Goal: Task Accomplishment & Management: Manage account settings

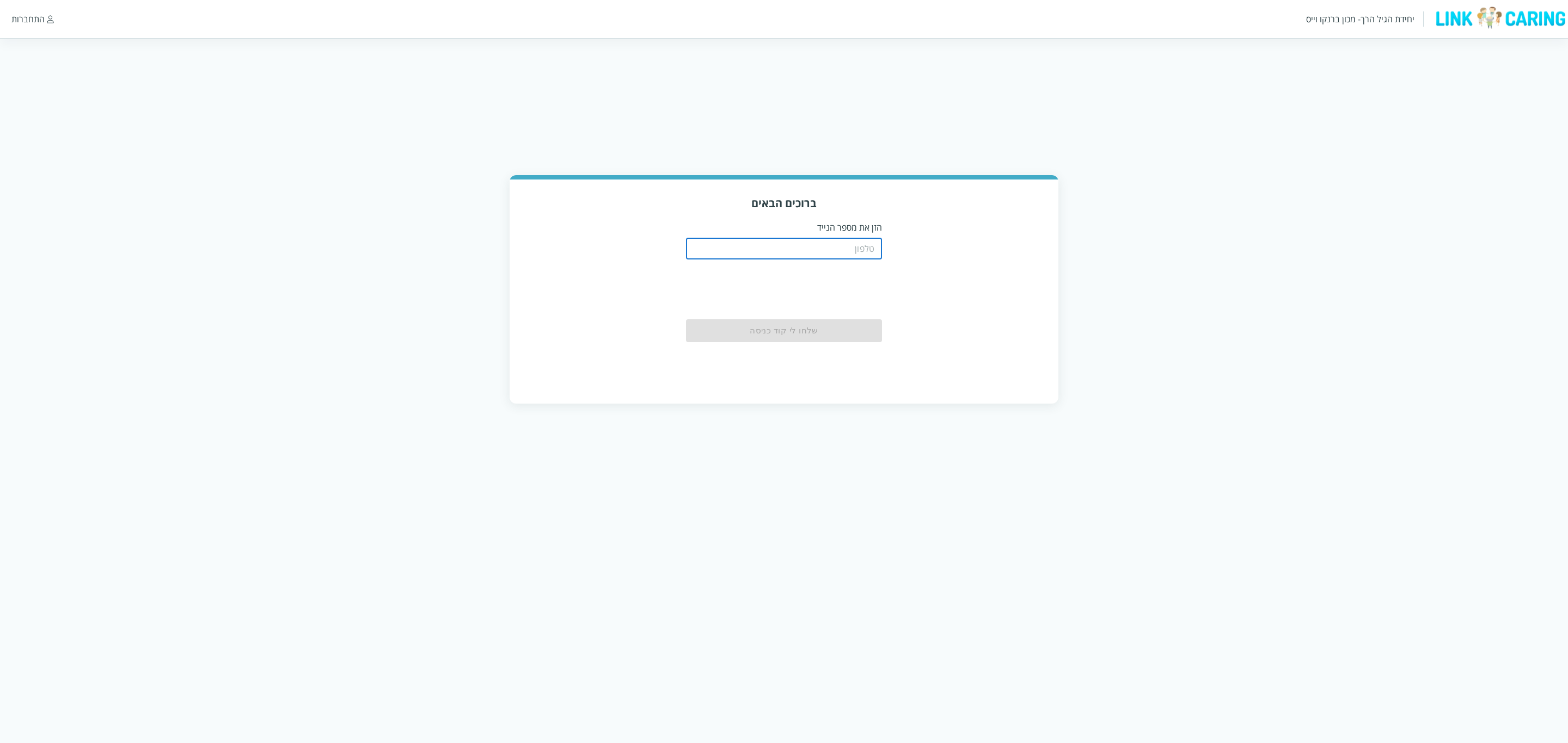
click at [825, 239] on input "tel" at bounding box center [784, 248] width 196 height 22
type input "0544499999"
click at [806, 333] on button "שלחו לי קוד כניסה" at bounding box center [784, 331] width 196 height 24
click at [804, 256] on input "string" at bounding box center [784, 265] width 196 height 22
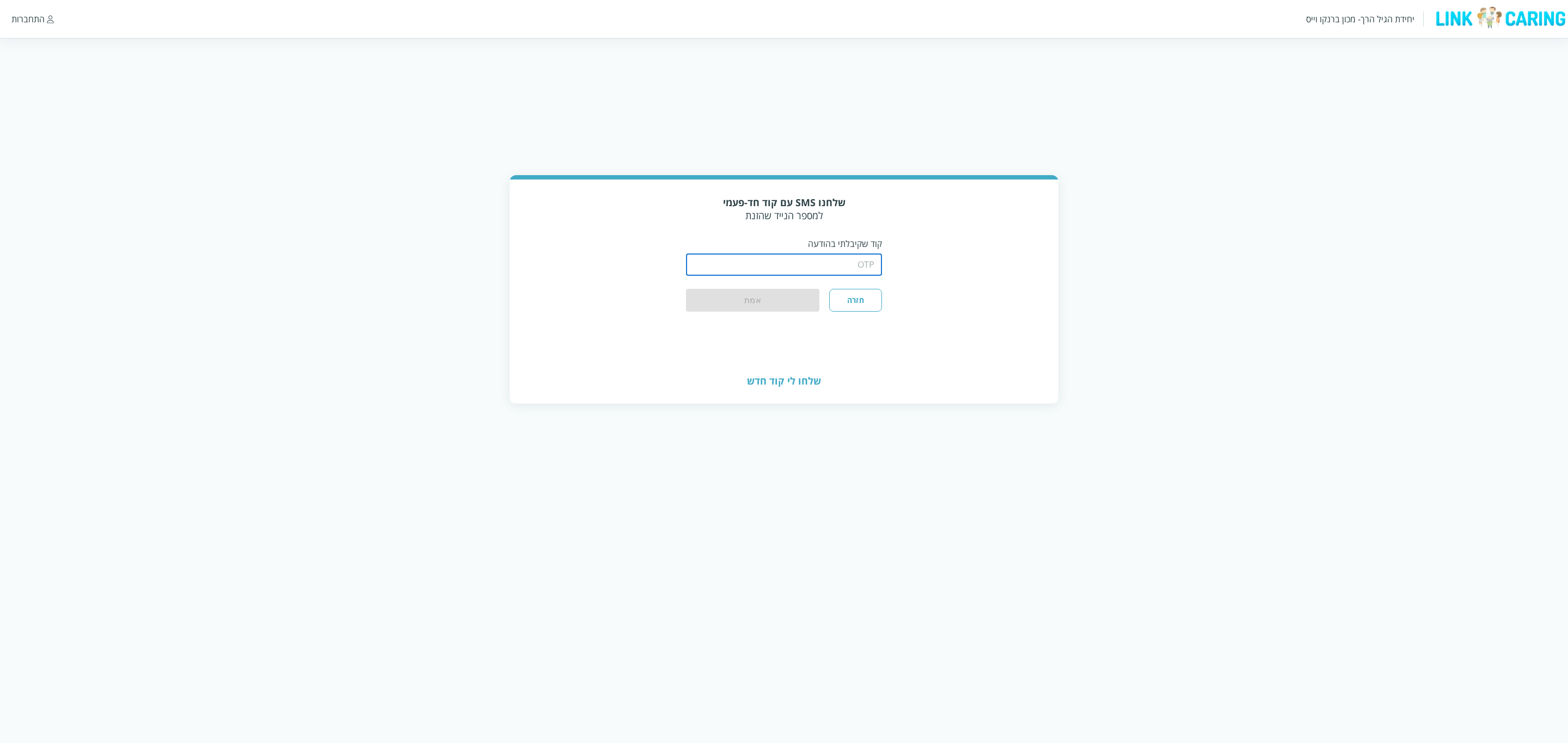
type input "1234"
click at [779, 303] on button "אמת" at bounding box center [753, 301] width 133 height 24
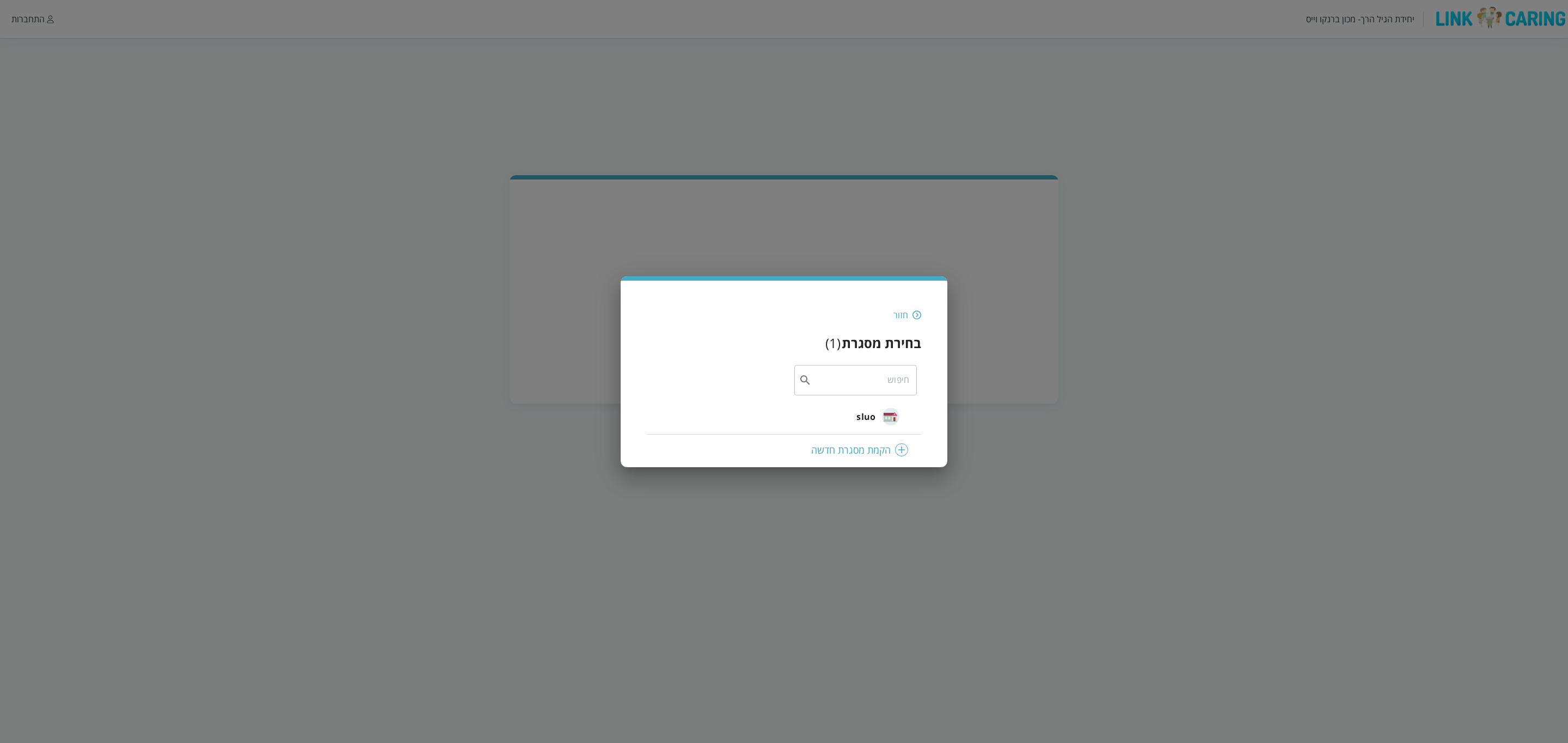
click at [866, 421] on span "sluo" at bounding box center [866, 417] width 19 height 13
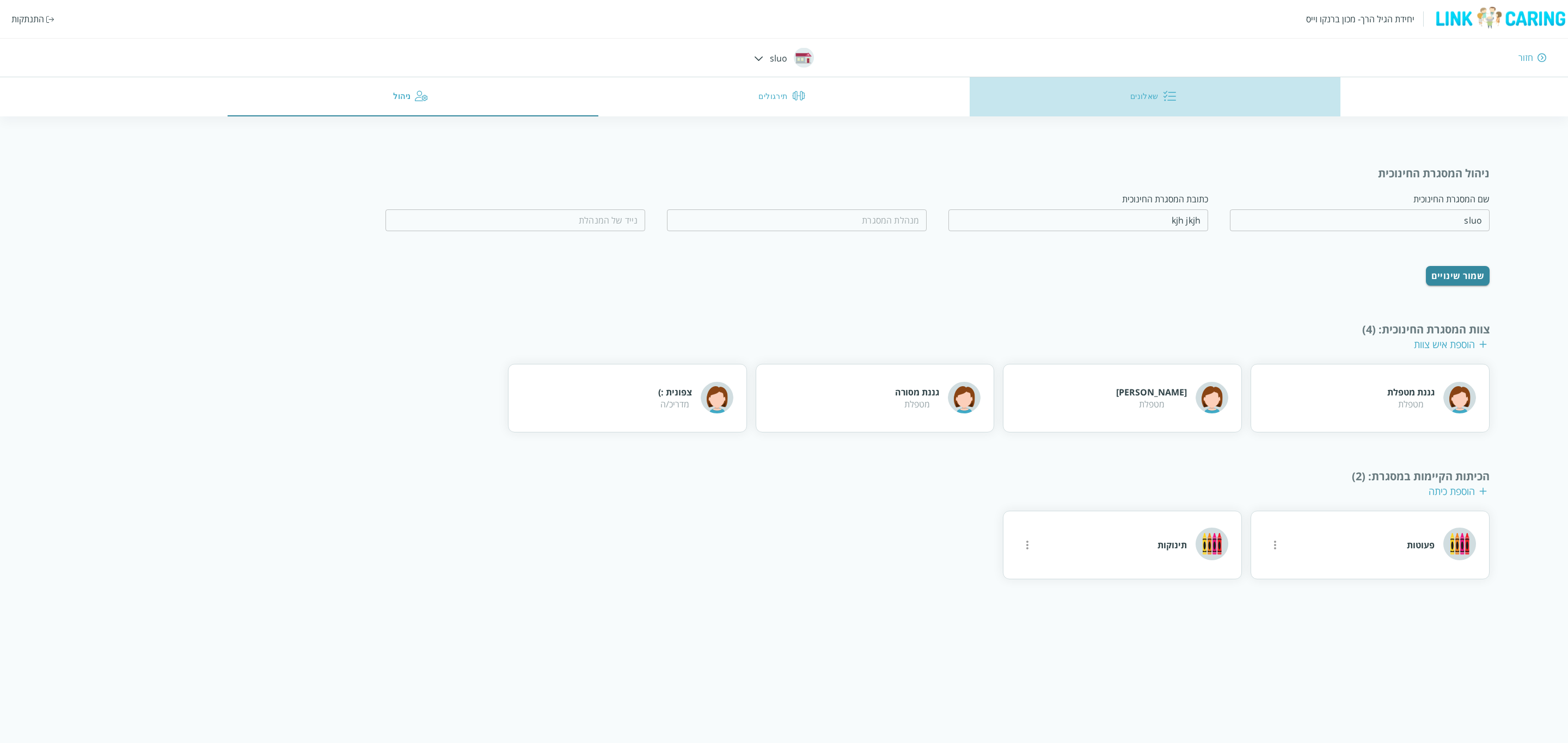
click at [1156, 99] on button "שאלונים" at bounding box center [1155, 97] width 371 height 39
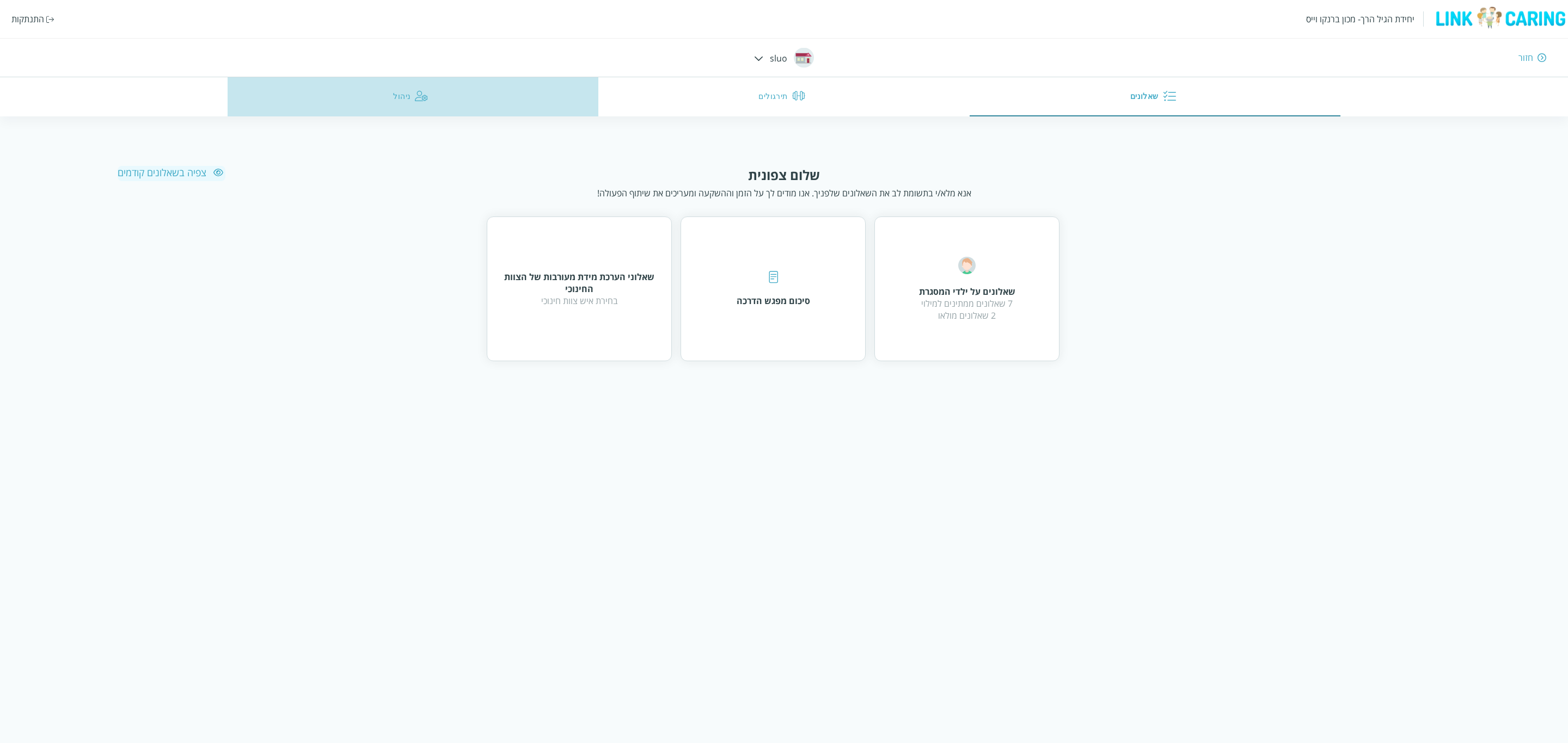
click at [404, 90] on button "ניהול" at bounding box center [413, 97] width 371 height 39
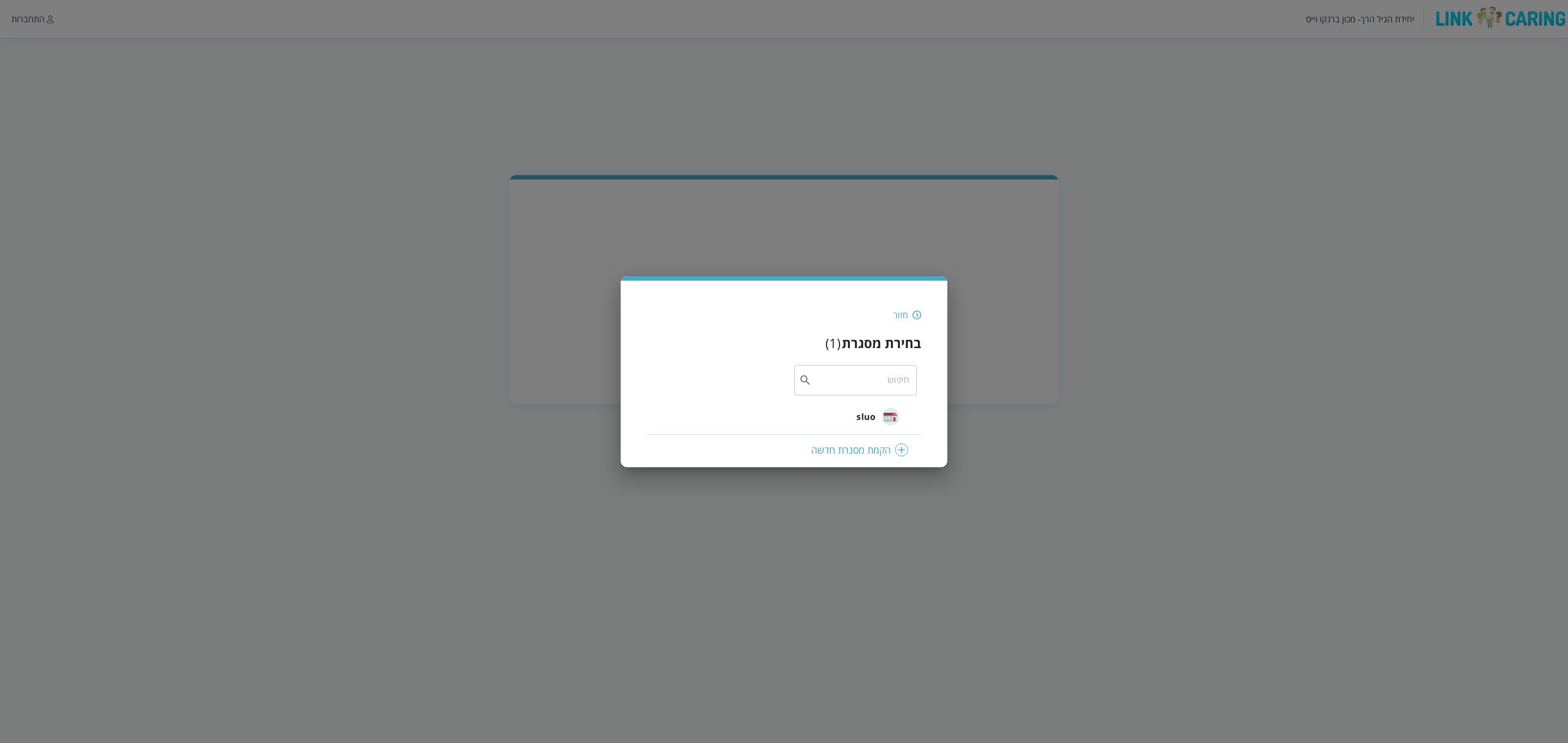
click at [987, 366] on div "חזור בחירת מסגרת ( 1 ) ​ sluo הקמת מסגרת חדשה" at bounding box center [784, 371] width 1568 height 743
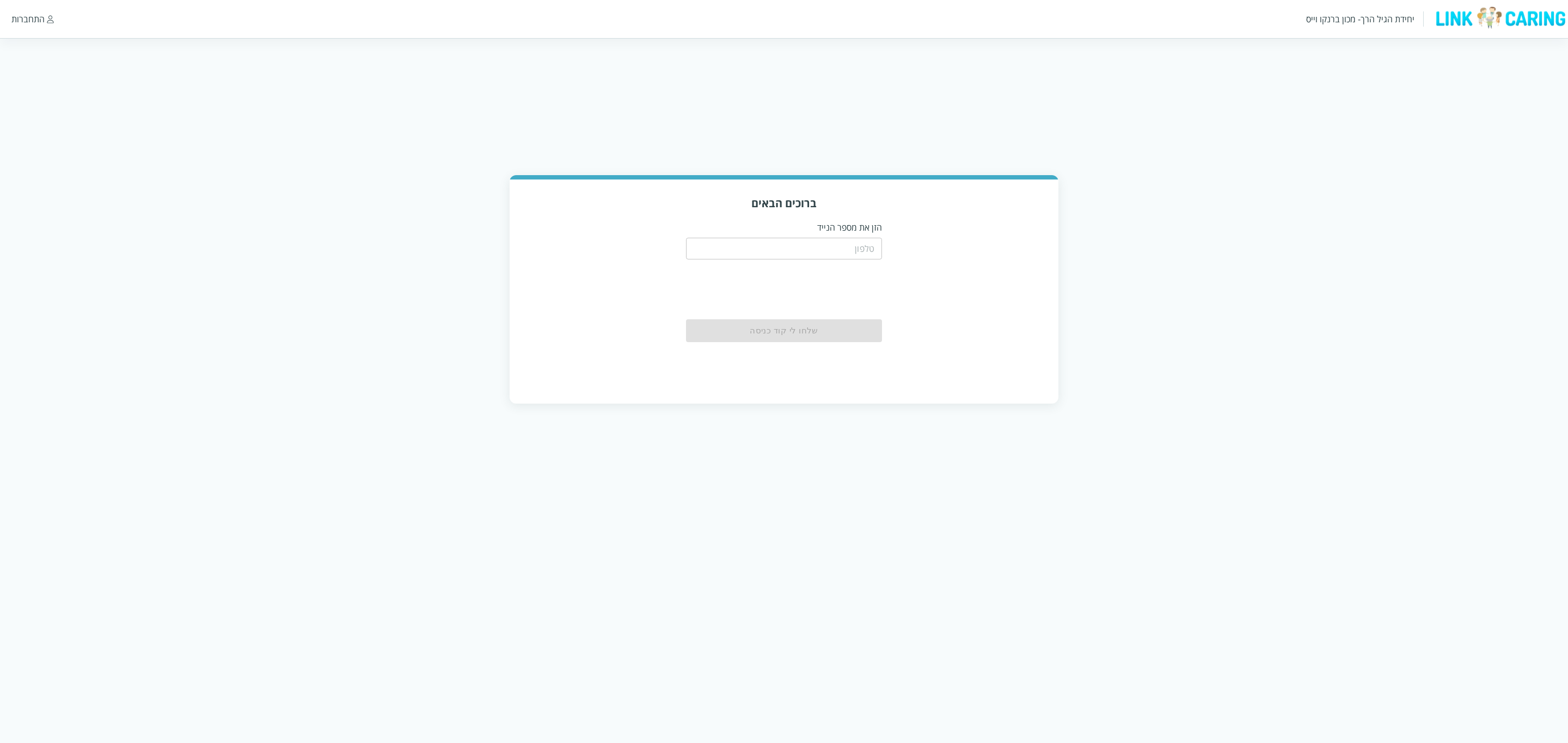
click at [836, 256] on input "tel" at bounding box center [784, 248] width 196 height 22
type input "0544499999"
drag, startPoint x: 797, startPoint y: 254, endPoint x: 927, endPoint y: 254, distance: 130.0
click at [927, 254] on div "ברוכים הבאים הזן את מספר הנייד 0544499999 ​ שלחו [PERSON_NAME] קוד כניסה" at bounding box center [783, 291] width 549 height 223
